Goal: Book appointment/travel/reservation

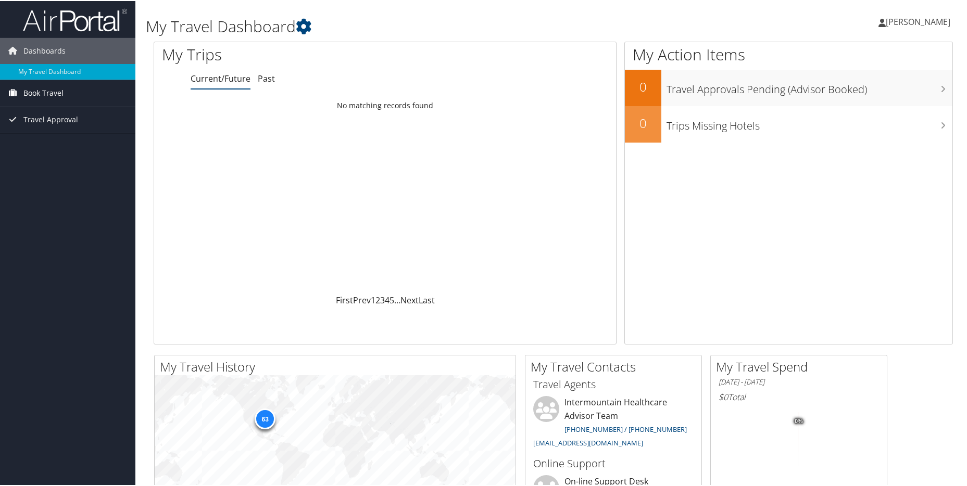
click at [54, 90] on span "Book Travel" at bounding box center [43, 92] width 40 height 26
click at [49, 90] on span "Book Travel" at bounding box center [43, 92] width 40 height 26
click at [48, 123] on link "Book/Manage Online Trips" at bounding box center [67, 129] width 135 height 16
